Goal: Task Accomplishment & Management: Manage account settings

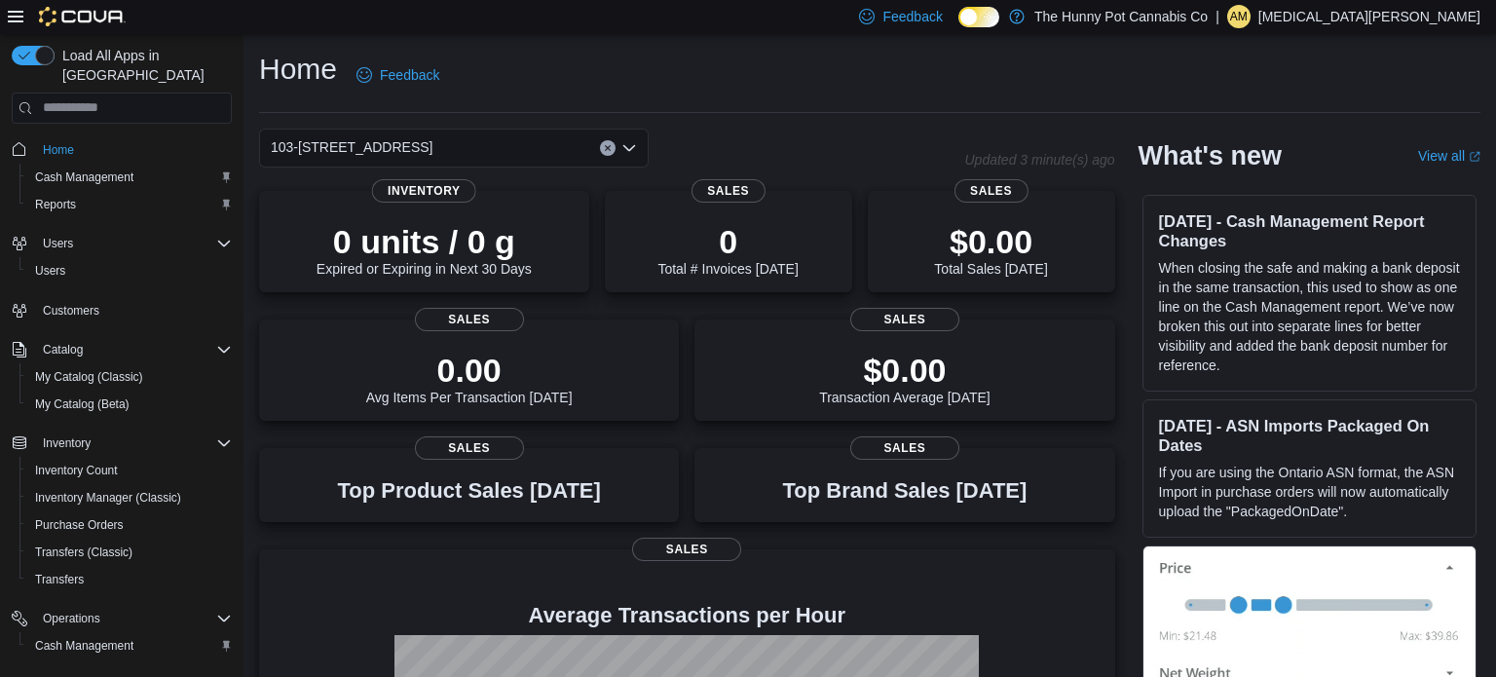
click at [1402, 18] on p "Alexia Mainiero" at bounding box center [1369, 16] width 222 height 23
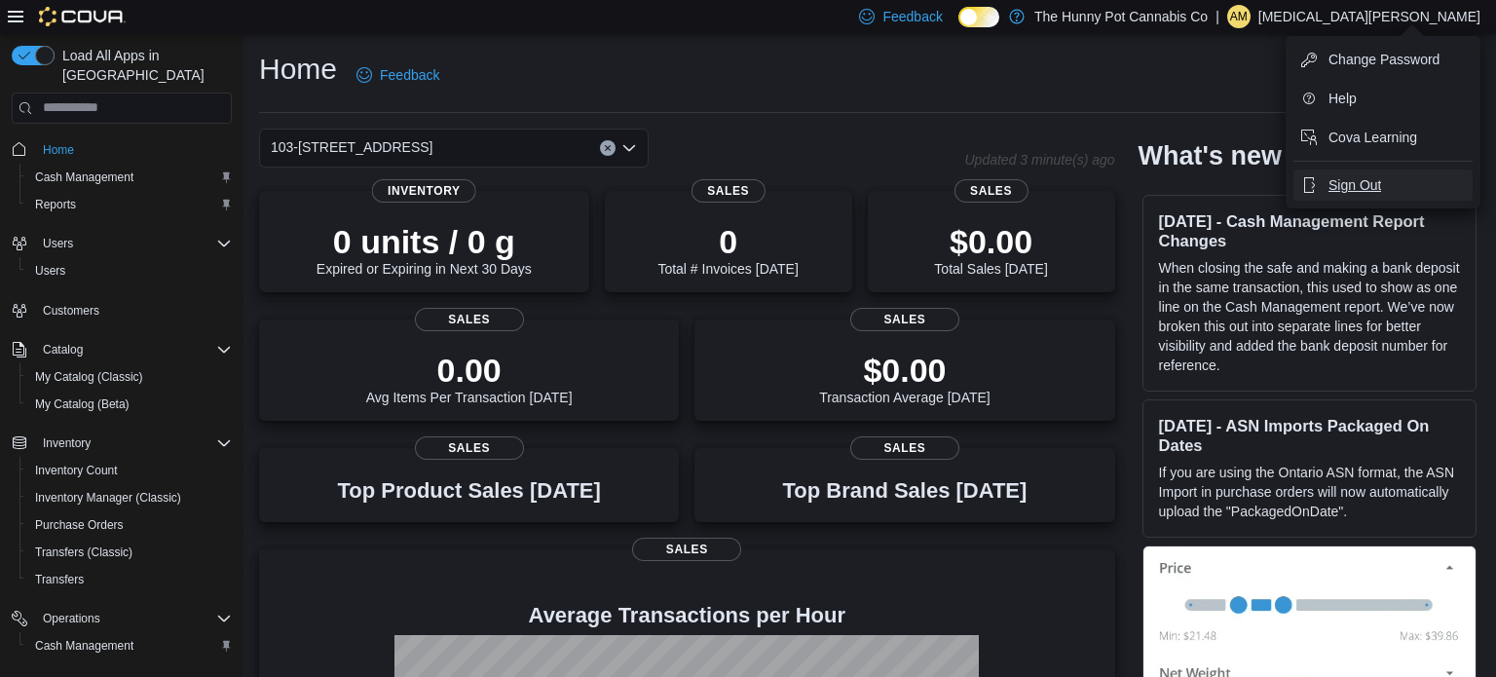
click at [1363, 183] on span "Sign Out" at bounding box center [1354, 184] width 53 height 19
